Goal: Transaction & Acquisition: Purchase product/service

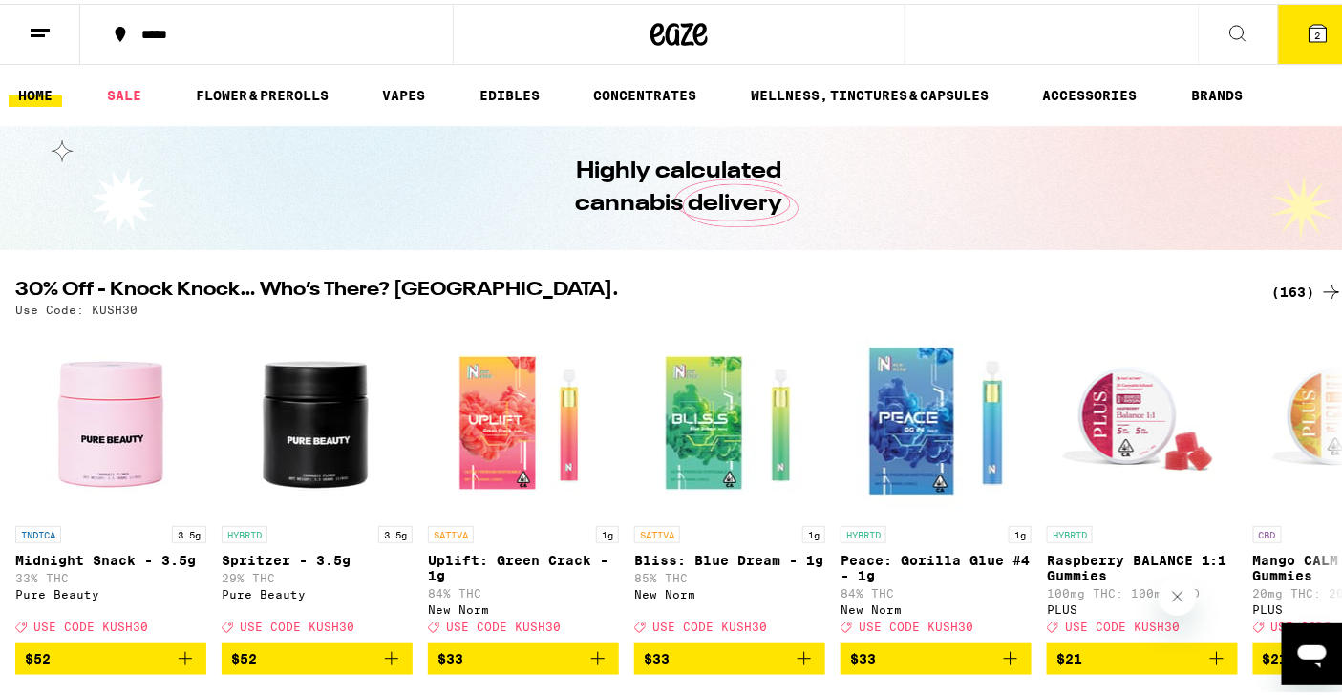
click at [1272, 288] on div "(163)" at bounding box center [1307, 288] width 71 height 23
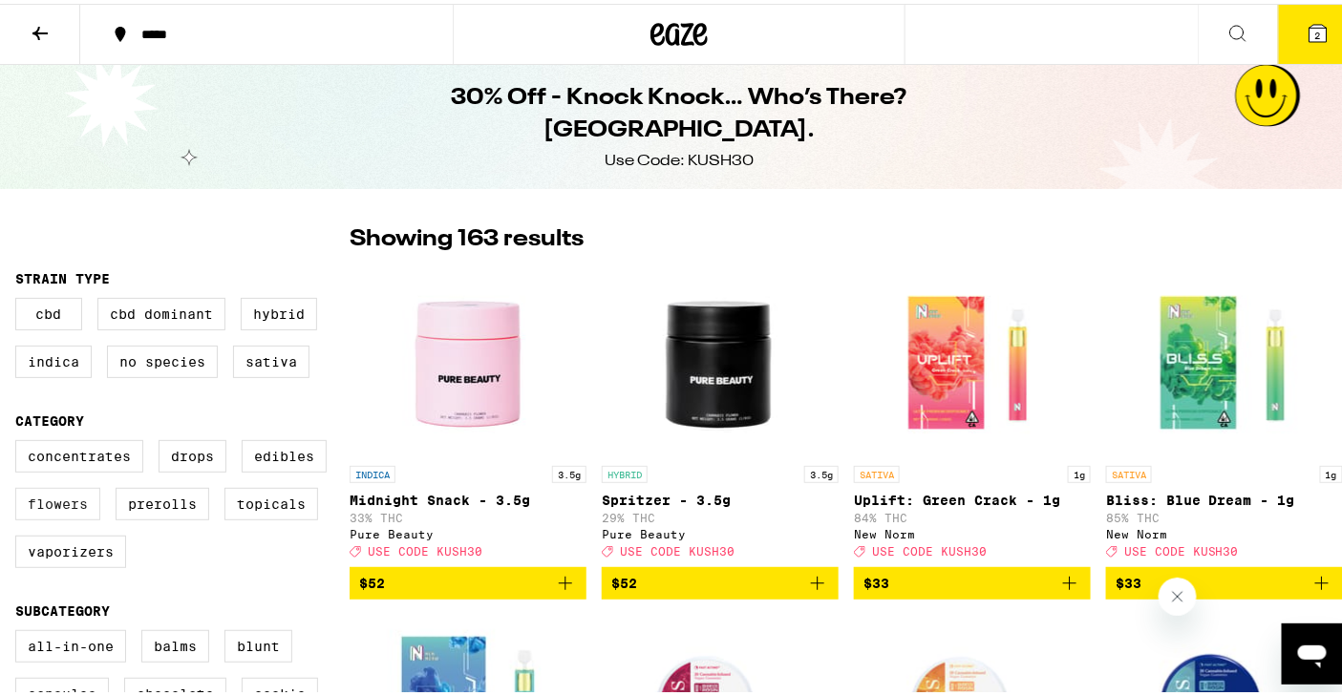
click at [70, 510] on label "Flowers" at bounding box center [57, 500] width 85 height 32
click at [20, 440] on input "Flowers" at bounding box center [19, 439] width 1 height 1
checkbox input "true"
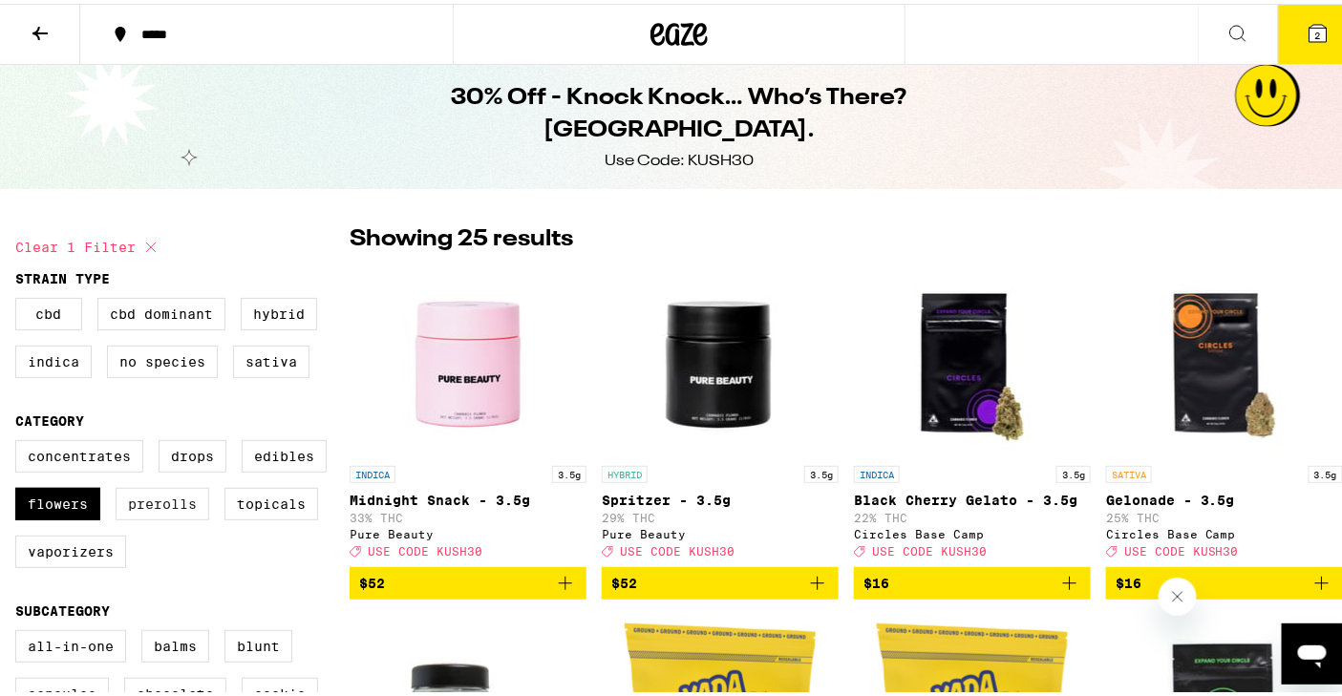
click at [167, 511] on label "Prerolls" at bounding box center [163, 500] width 94 height 32
click at [20, 440] on input "Prerolls" at bounding box center [19, 439] width 1 height 1
checkbox input "true"
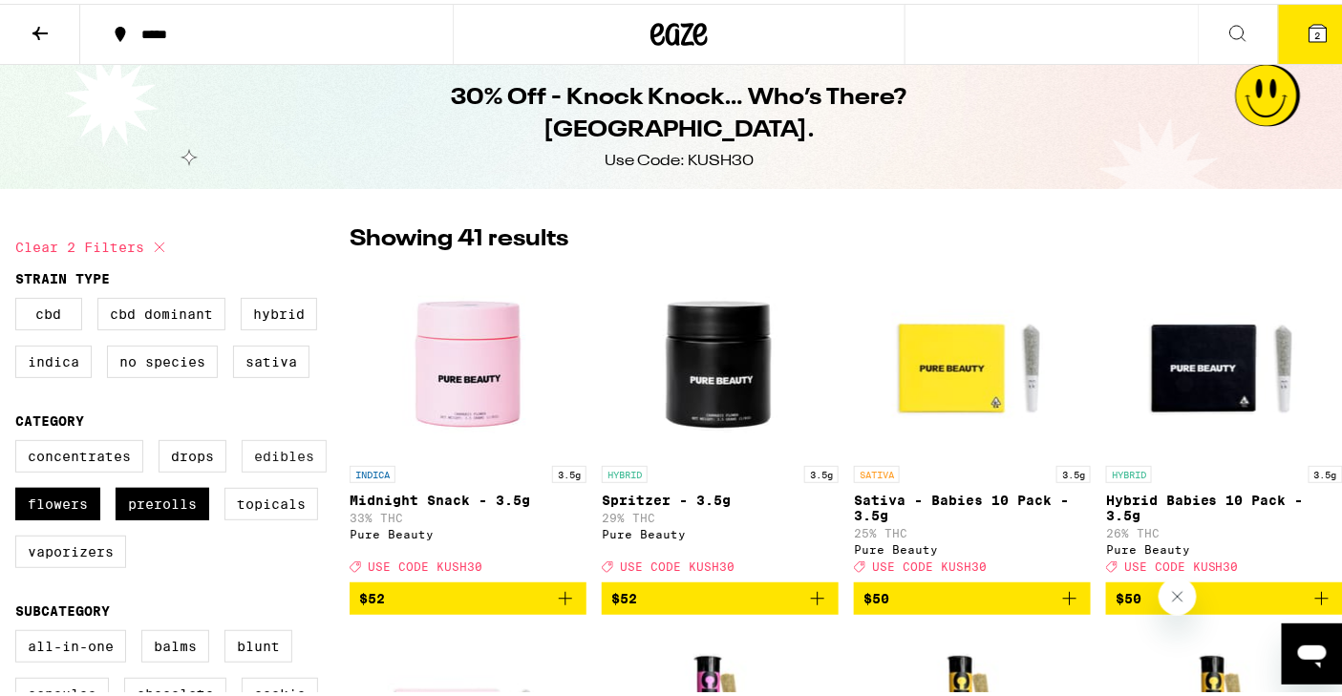
click at [276, 463] on label "Edibles" at bounding box center [284, 452] width 85 height 32
click at [20, 440] on input "Edibles" at bounding box center [19, 439] width 1 height 1
checkbox input "true"
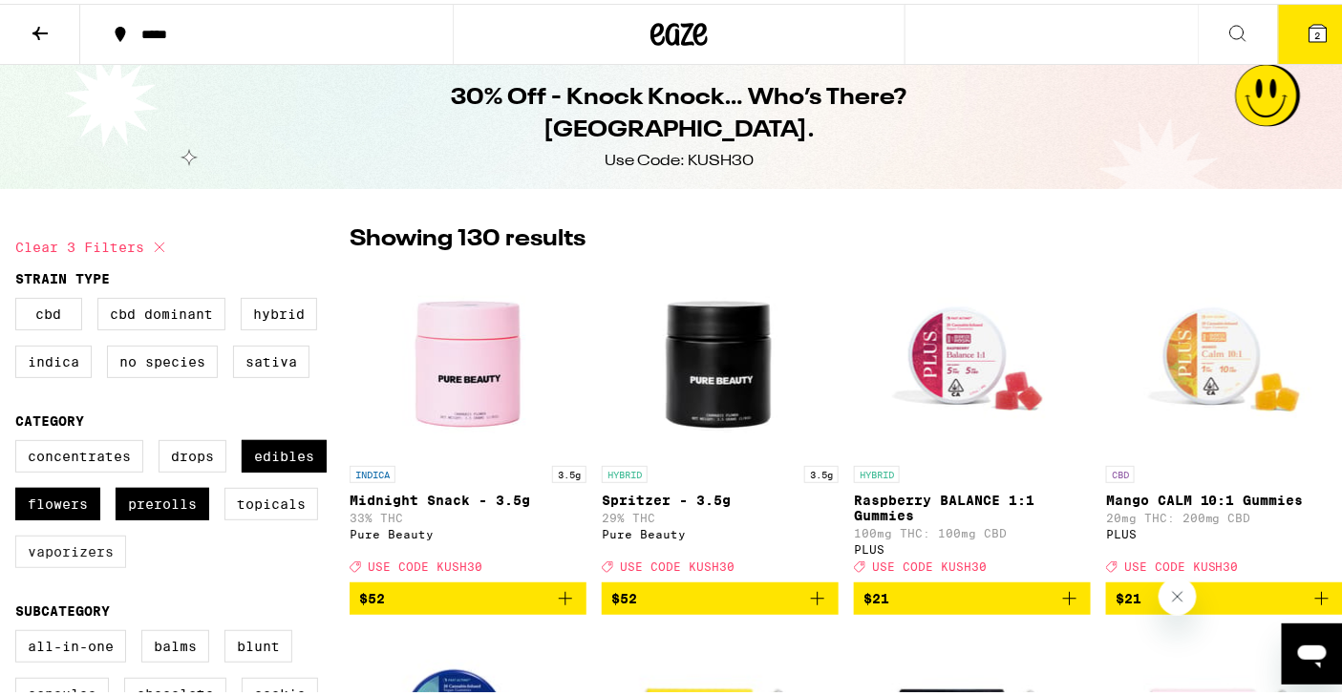
click at [71, 559] on label "Vaporizers" at bounding box center [70, 548] width 111 height 32
click at [20, 440] on input "Vaporizers" at bounding box center [19, 439] width 1 height 1
checkbox input "true"
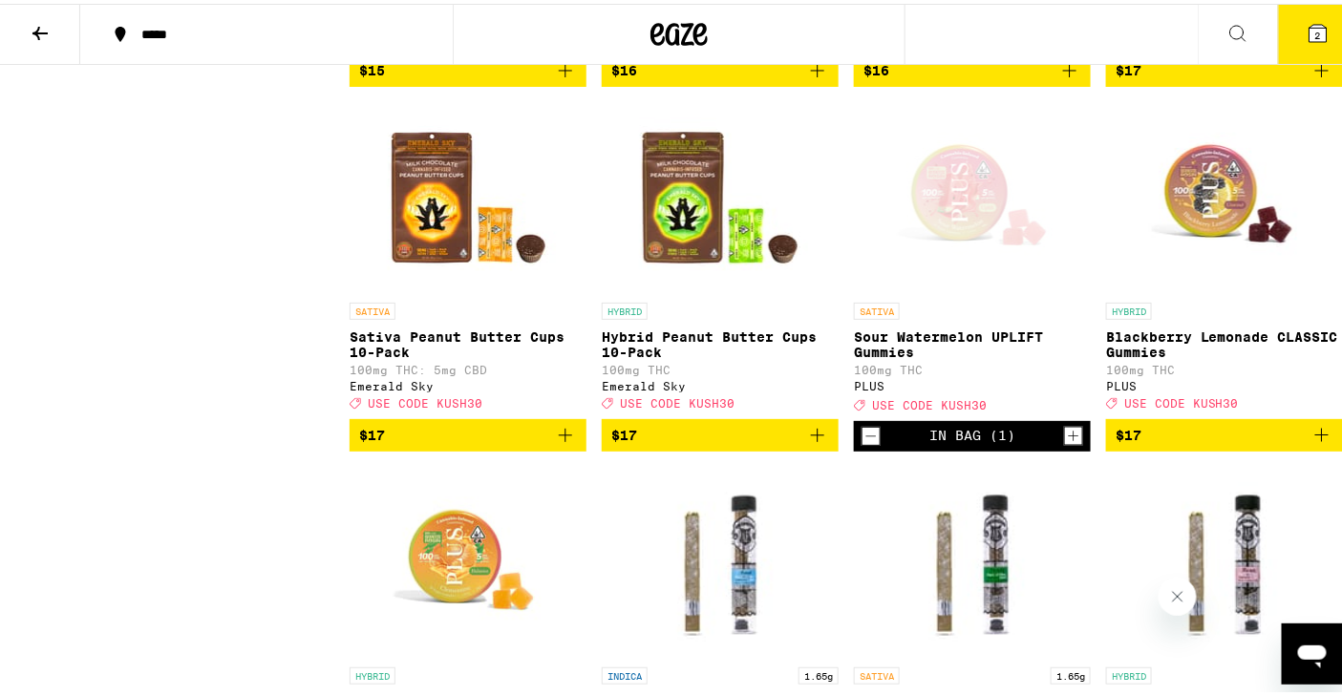
scroll to position [5694, 0]
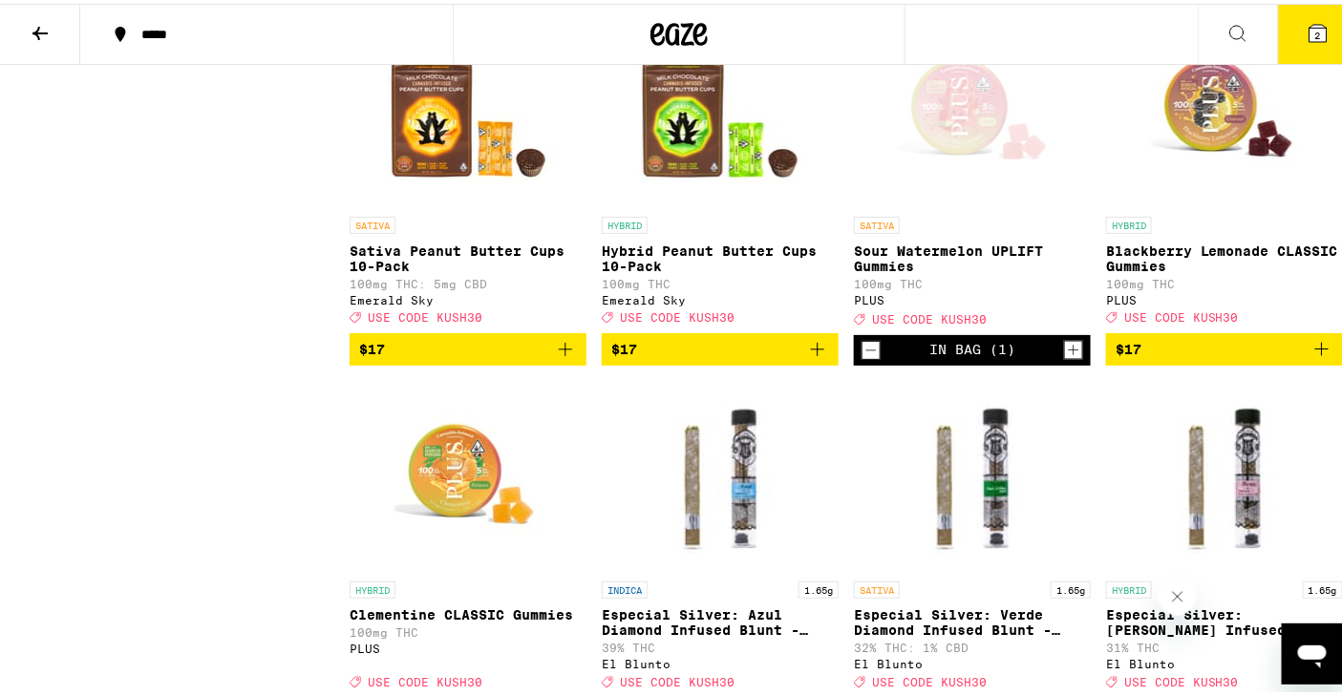
click at [862, 358] on icon "Decrement" at bounding box center [870, 346] width 17 height 23
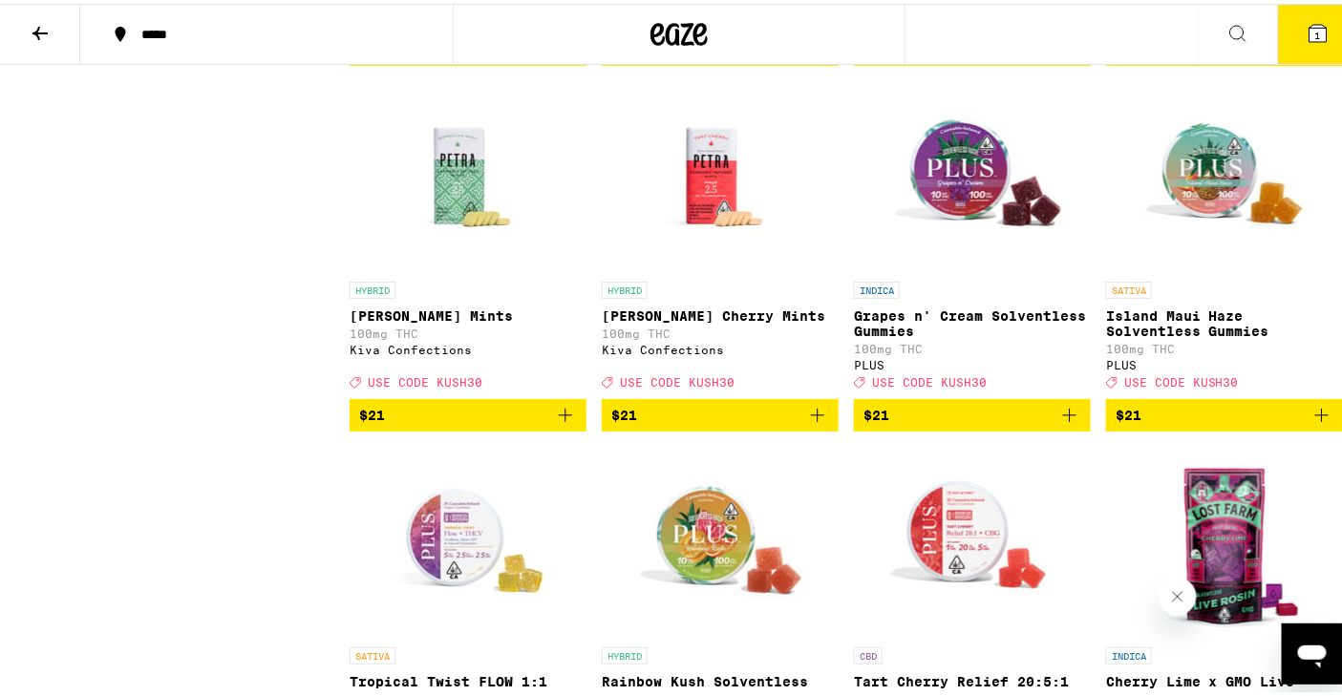
scroll to position [7454, 0]
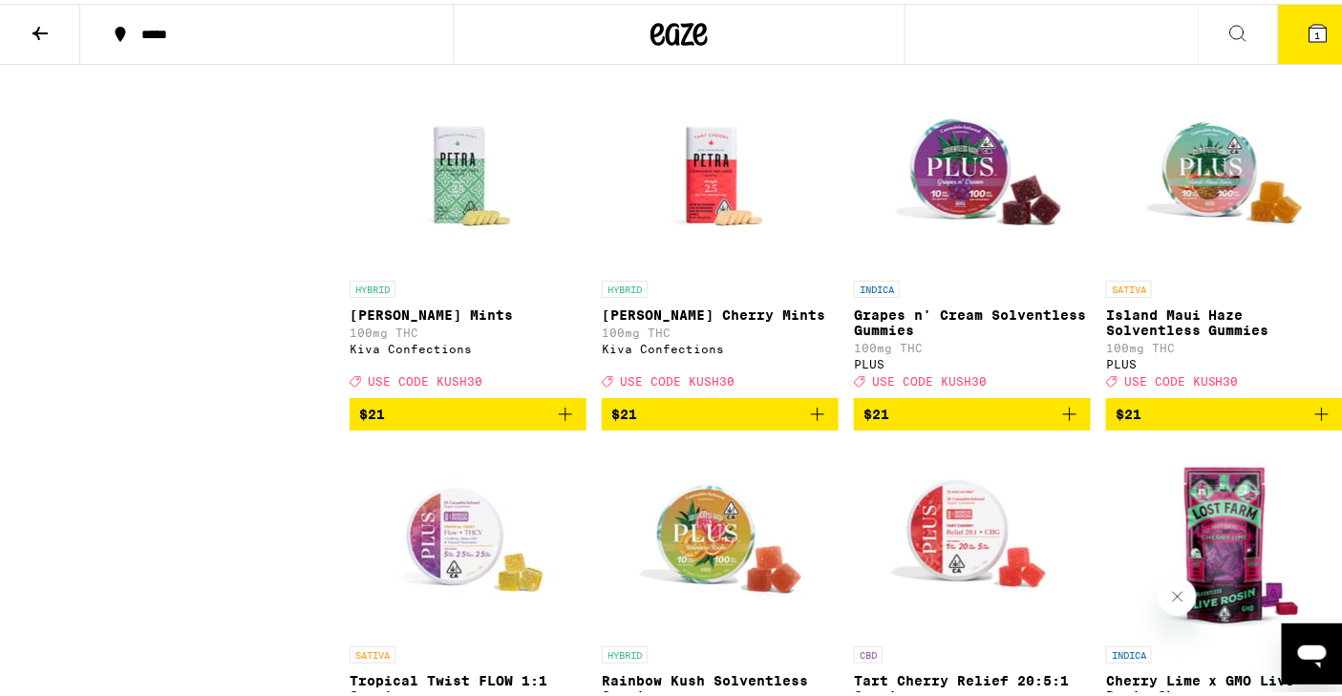
click at [1310, 56] on icon "Add to bag" at bounding box center [1321, 44] width 23 height 23
click at [1317, 57] on icon "Increment" at bounding box center [1325, 45] width 17 height 23
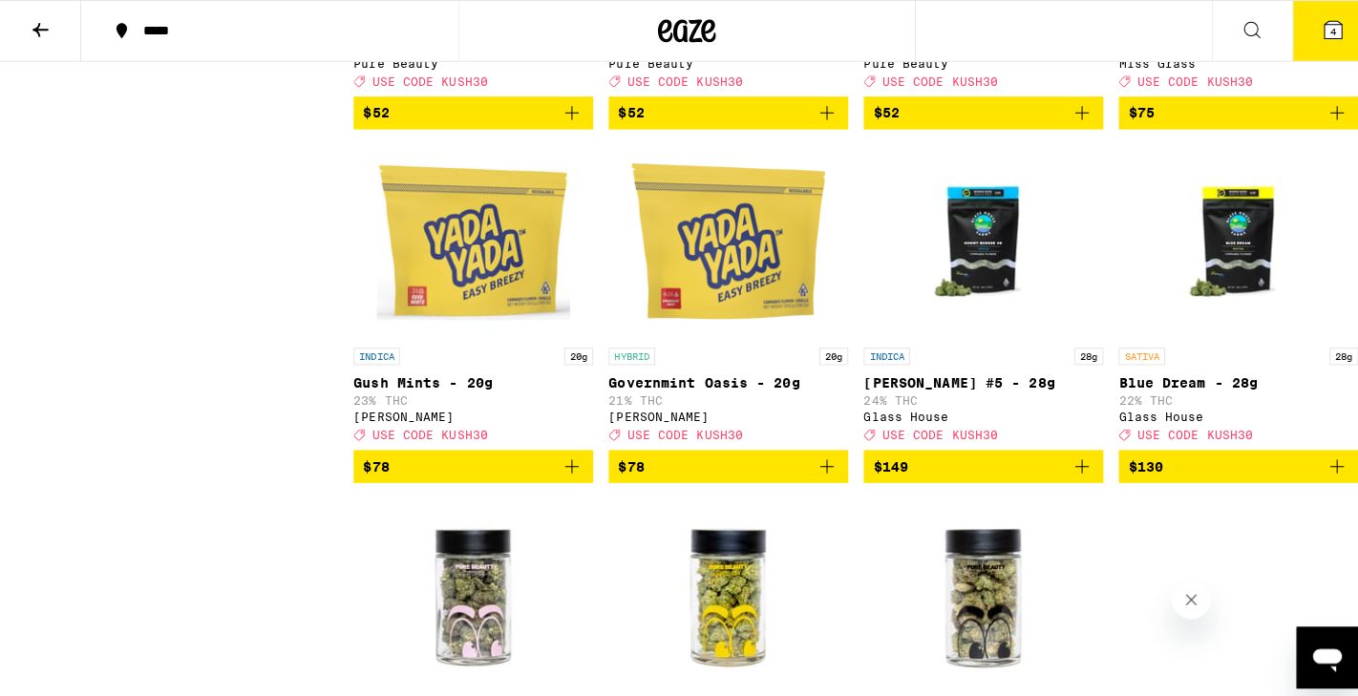
scroll to position [12350, 0]
